Goal: Information Seeking & Learning: Find specific fact

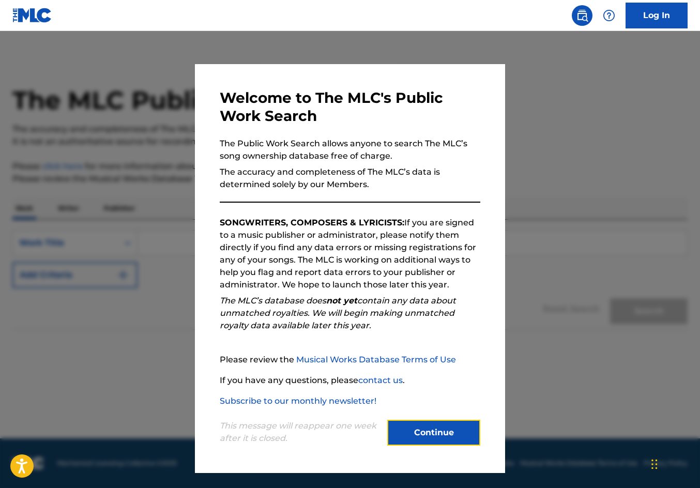
drag, startPoint x: 0, startPoint y: 0, endPoint x: 449, endPoint y: 431, distance: 622.8
click at [449, 431] on button "Continue" at bounding box center [433, 433] width 93 height 26
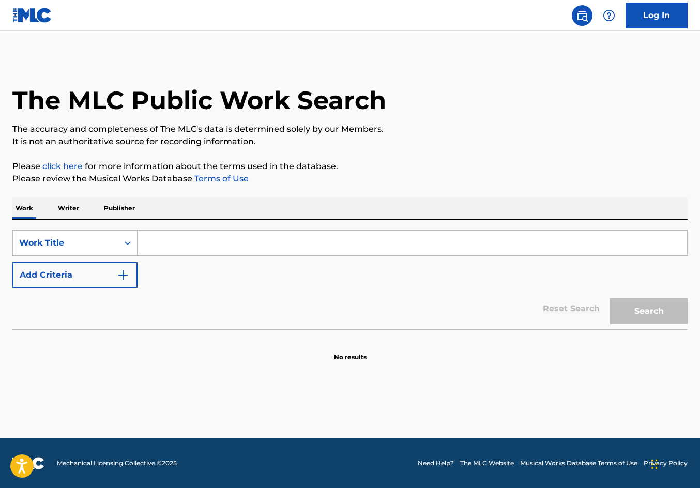
click at [294, 252] on input "Search Form" at bounding box center [413, 243] width 550 height 25
click at [610, 298] on button "Search" at bounding box center [649, 311] width 78 height 26
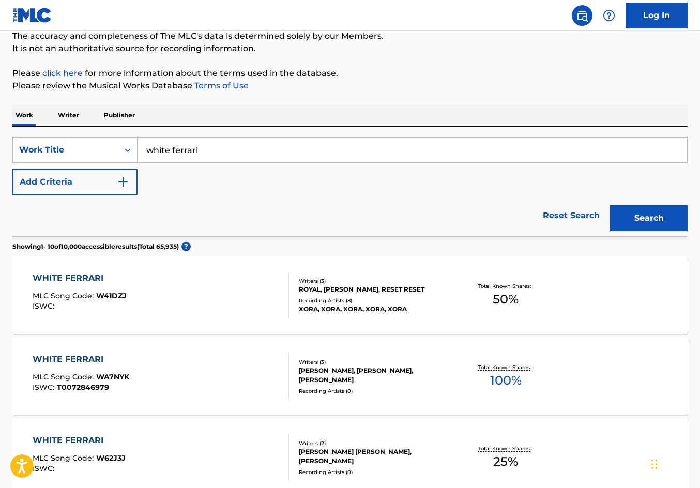
scroll to position [103, 0]
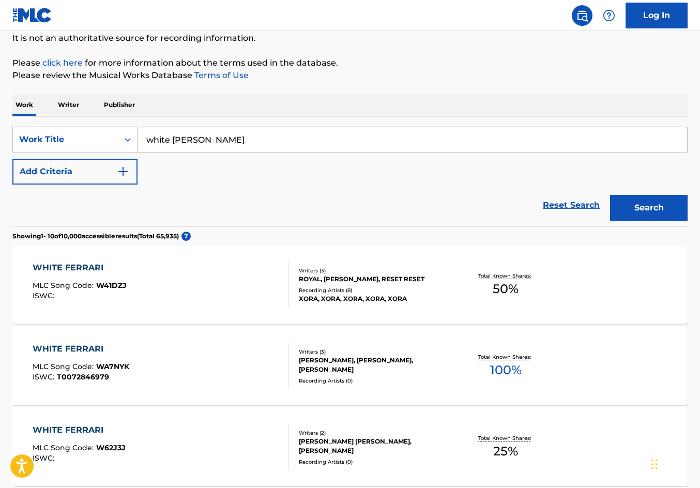
click at [610, 195] on button "Search" at bounding box center [649, 208] width 78 height 26
drag, startPoint x: 270, startPoint y: 138, endPoint x: 50, endPoint y: 128, distance: 220.5
click at [50, 128] on div "SearchWithCriteria021a1afd-78d5-4f4c-a333-a91c455249b2 Work Title white [PERSON…" at bounding box center [349, 140] width 675 height 26
click at [610, 195] on button "Search" at bounding box center [649, 208] width 78 height 26
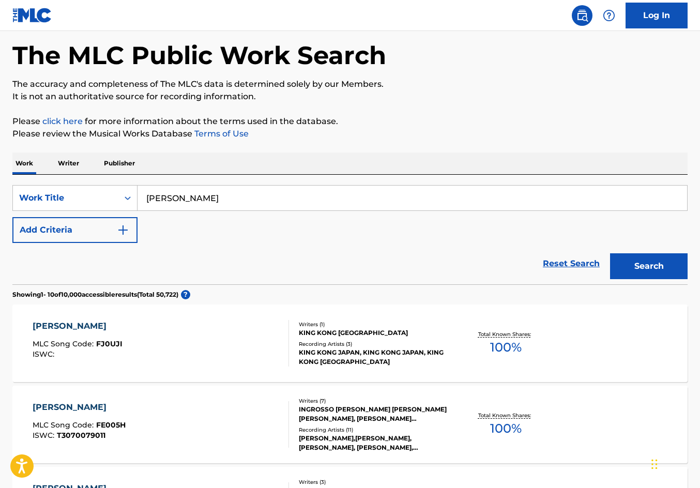
scroll to position [52, 0]
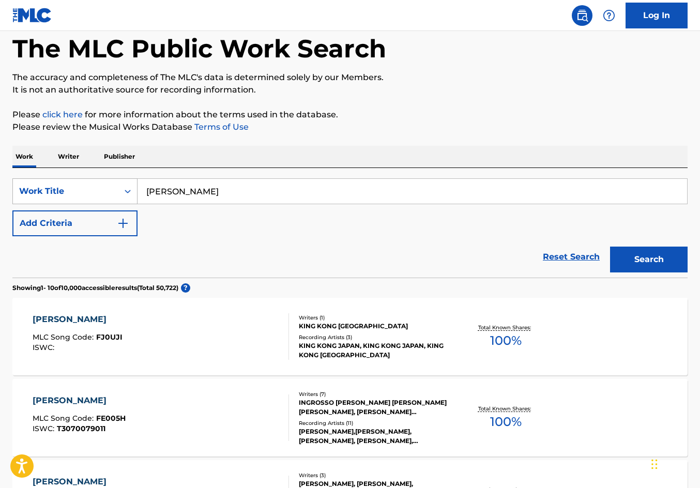
drag, startPoint x: 139, startPoint y: 199, endPoint x: 123, endPoint y: 202, distance: 16.3
click at [123, 202] on div "SearchWithCriteria021a1afd-78d5-4f4c-a333-a91c455249b2 Work Title [PERSON_NAME]" at bounding box center [349, 191] width 675 height 26
type input "[PERSON_NAME]"
click at [610, 247] on button "Search" at bounding box center [649, 260] width 78 height 26
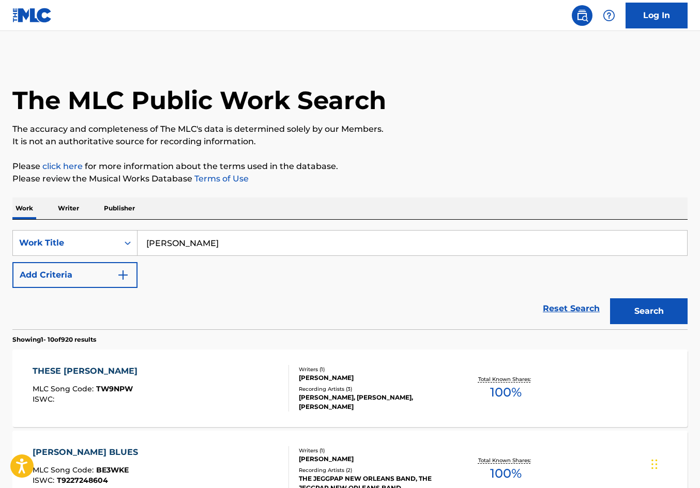
click at [67, 207] on p "Writer" at bounding box center [68, 209] width 27 height 22
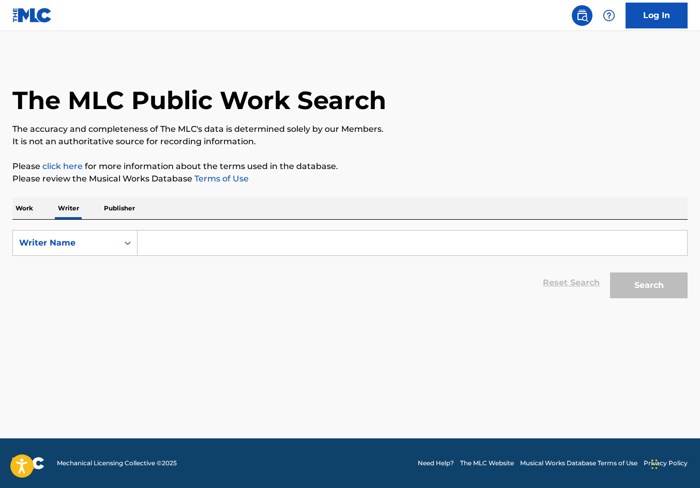
drag, startPoint x: 218, startPoint y: 249, endPoint x: 212, endPoint y: 251, distance: 6.5
click at [212, 250] on input "Search Form" at bounding box center [413, 243] width 550 height 25
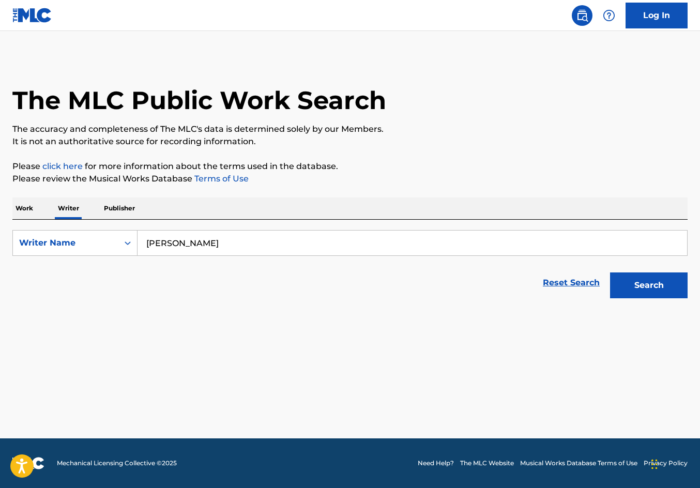
type input "[PERSON_NAME]"
click at [610, 273] on button "Search" at bounding box center [649, 286] width 78 height 26
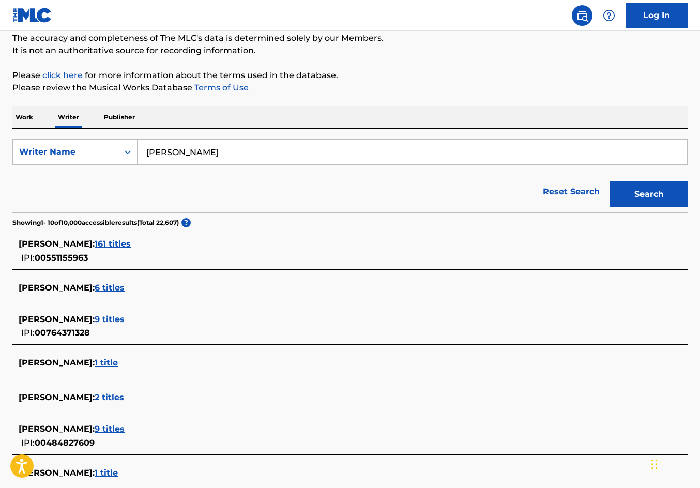
scroll to position [103, 0]
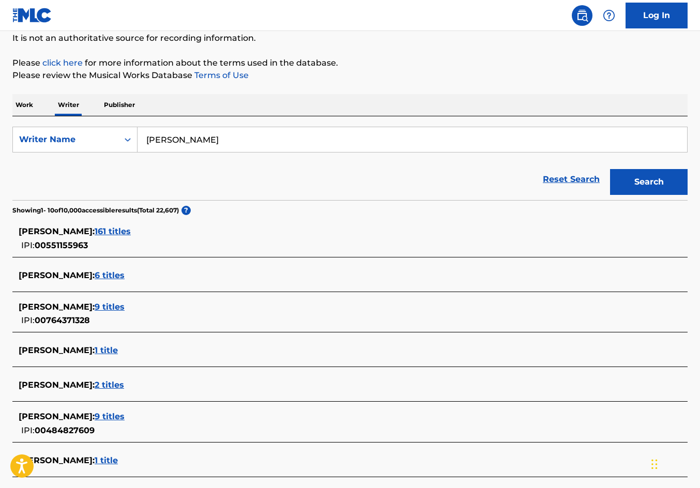
click at [131, 234] on span "161 titles" at bounding box center [113, 231] width 36 height 10
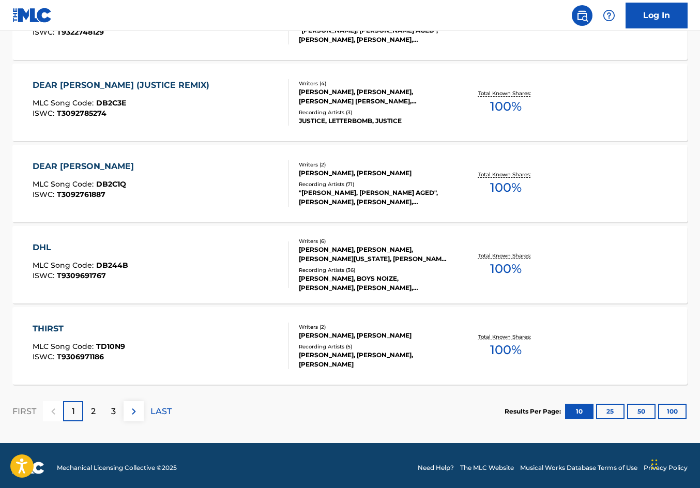
scroll to position [776, 0]
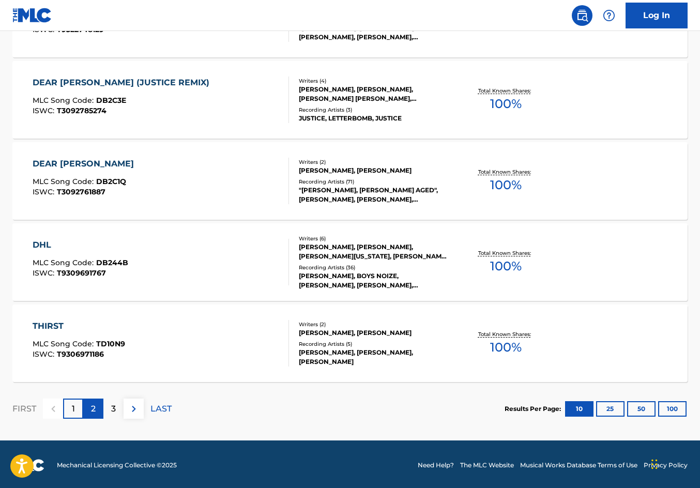
click at [93, 400] on div "2" at bounding box center [93, 409] width 20 height 20
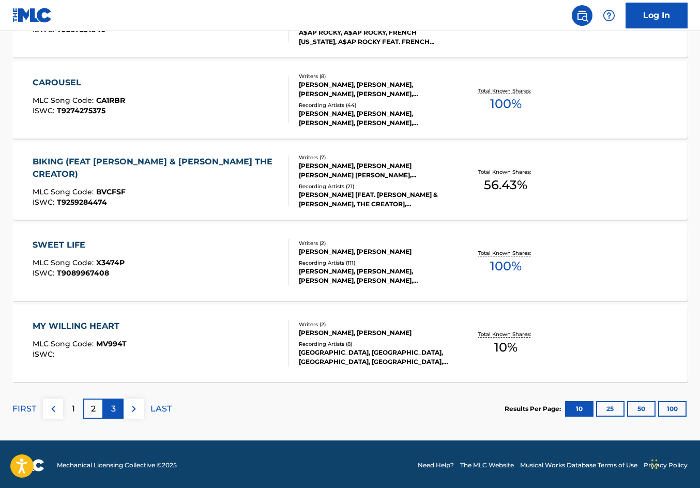
click at [110, 411] on div "3" at bounding box center [113, 409] width 20 height 20
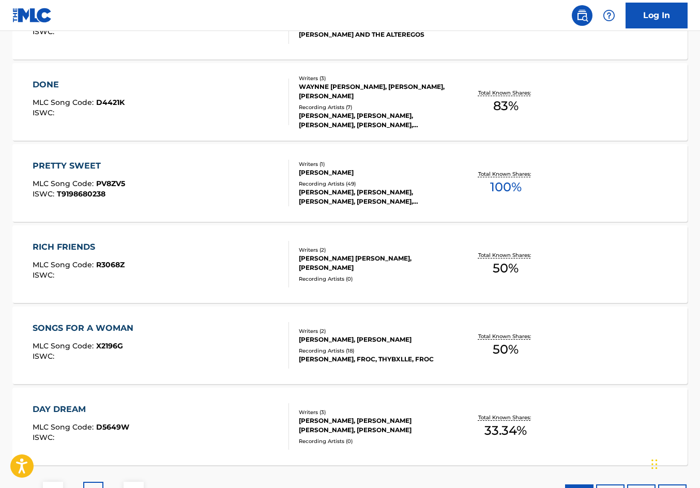
scroll to position [724, 0]
